Goal: Transaction & Acquisition: Book appointment/travel/reservation

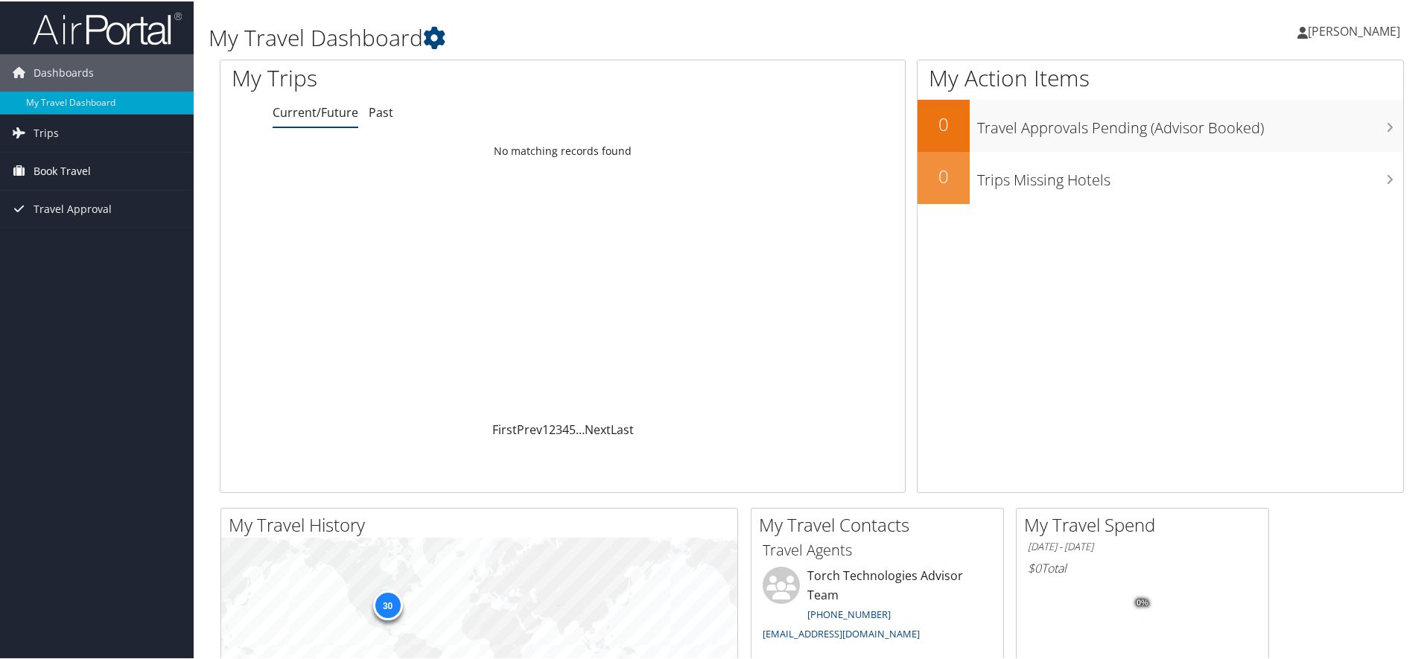
click at [105, 170] on link "Book Travel" at bounding box center [97, 169] width 194 height 37
click at [111, 250] on link "Book/Manage Online Trips" at bounding box center [97, 244] width 194 height 22
